Goal: Navigation & Orientation: Understand site structure

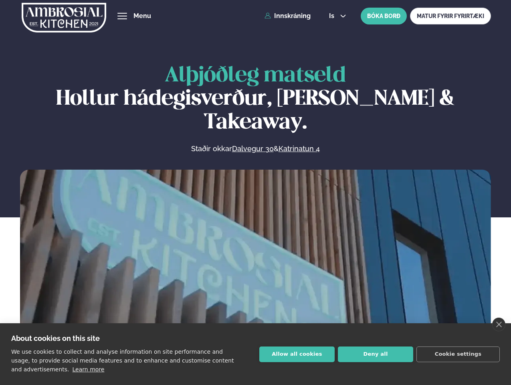
click at [499, 324] on link "close" at bounding box center [498, 325] width 13 height 14
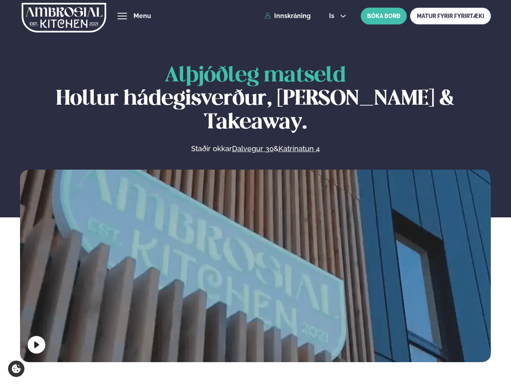
click at [122, 16] on span "hamburger" at bounding box center [122, 15] width 7 height 7
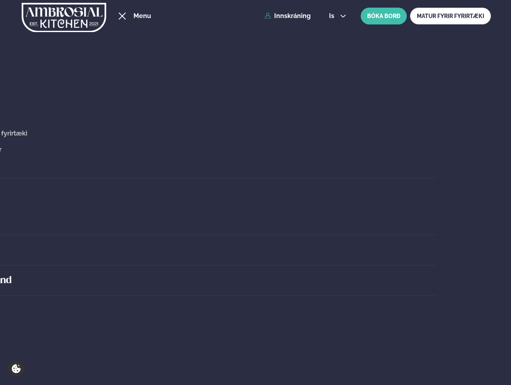
click at [337, 16] on span "is" at bounding box center [333, 16] width 8 height 6
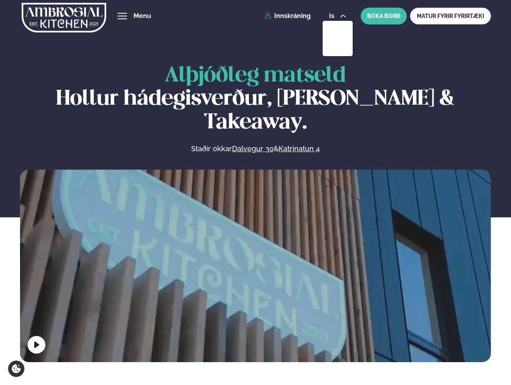
click at [255, 264] on video at bounding box center [255, 287] width 471 height 235
